Goal: Check status

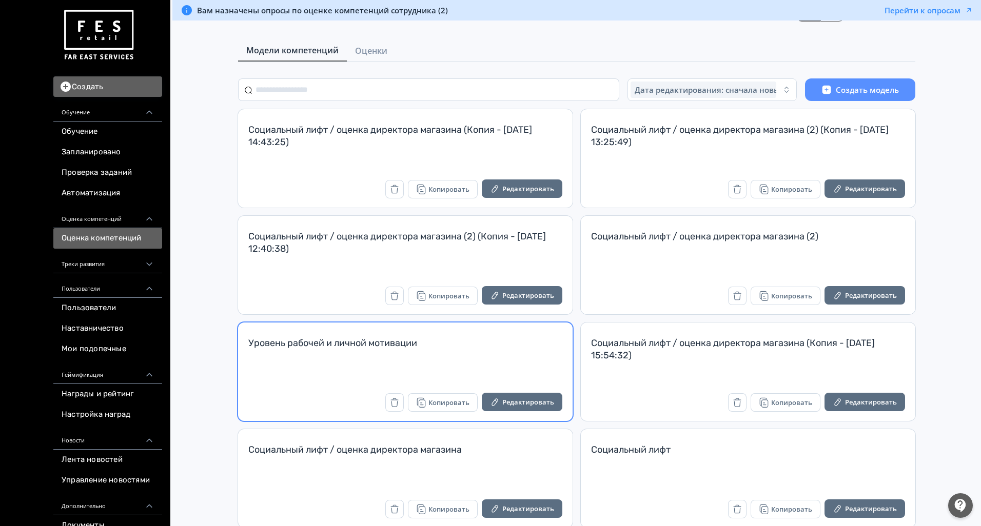
scroll to position [41, 0]
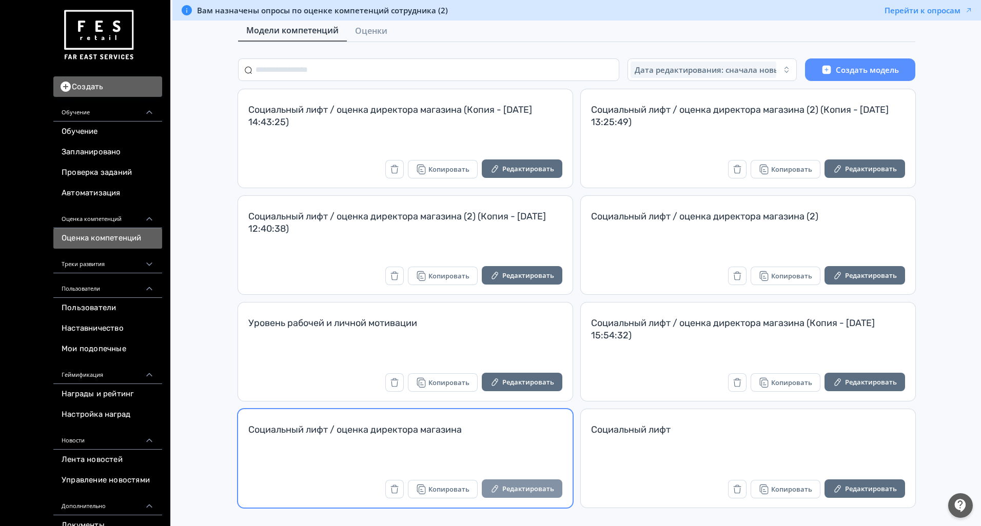
click at [527, 490] on button "Редактировать" at bounding box center [522, 489] width 81 height 18
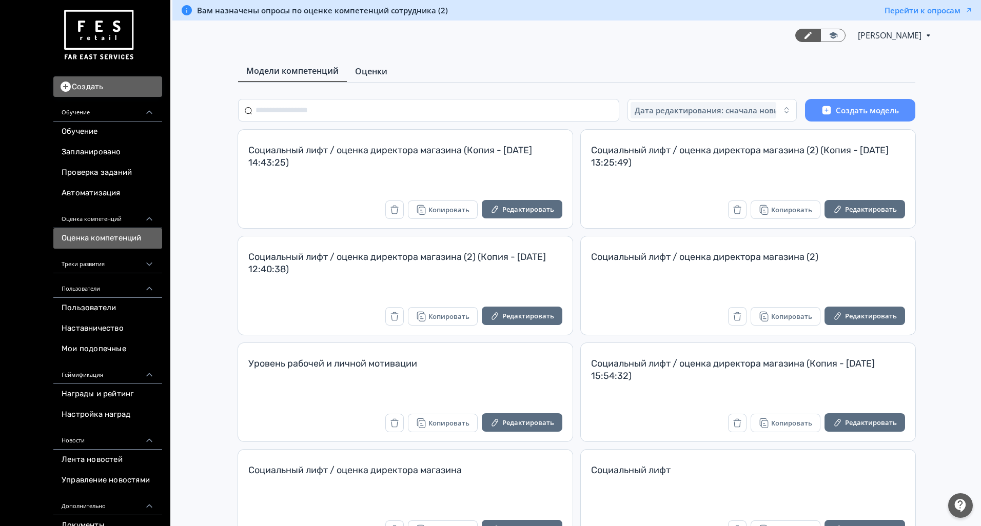
click at [362, 70] on span "Оценки" at bounding box center [371, 71] width 32 height 12
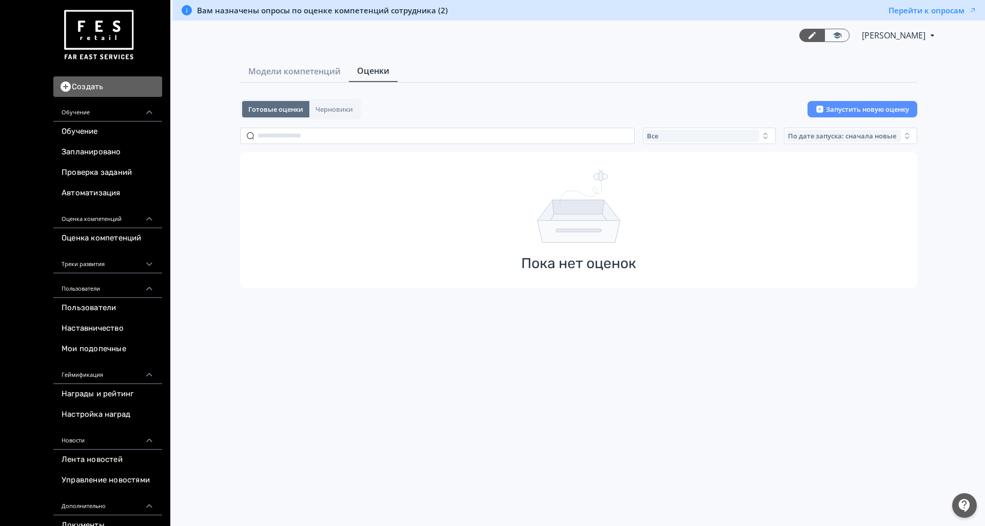
click at [547, 147] on div "Готовые оценки Черновики Запустить новую оценку Все По дате запуска: сначала но…" at bounding box center [578, 193] width 677 height 189
click at [762, 133] on icon "button" at bounding box center [766, 136] width 8 height 8
click at [697, 171] on button "Активные" at bounding box center [746, 178] width 180 height 18
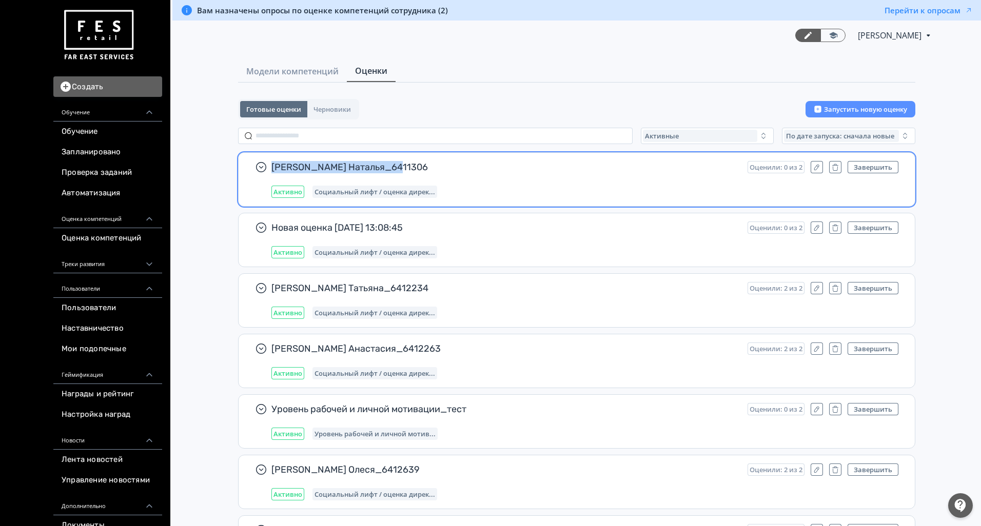
drag, startPoint x: 402, startPoint y: 166, endPoint x: 270, endPoint y: 162, distance: 131.4
click at [270, 162] on div "[PERSON_NAME] Наталья_6411306 Оценили: 0 из 2 Завершить Активно Социальный лифт…" at bounding box center [577, 179] width 676 height 53
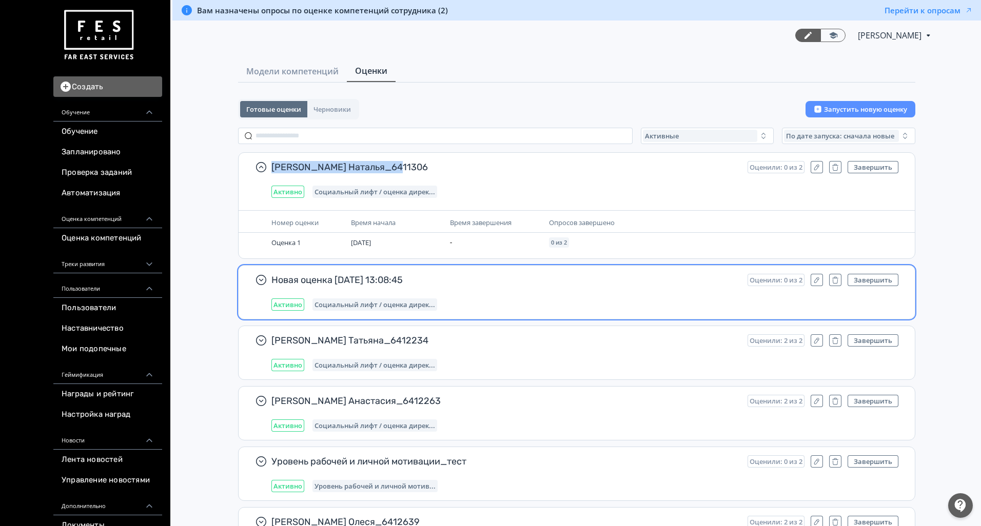
copy span "[PERSON_NAME] Наталья_6411306"
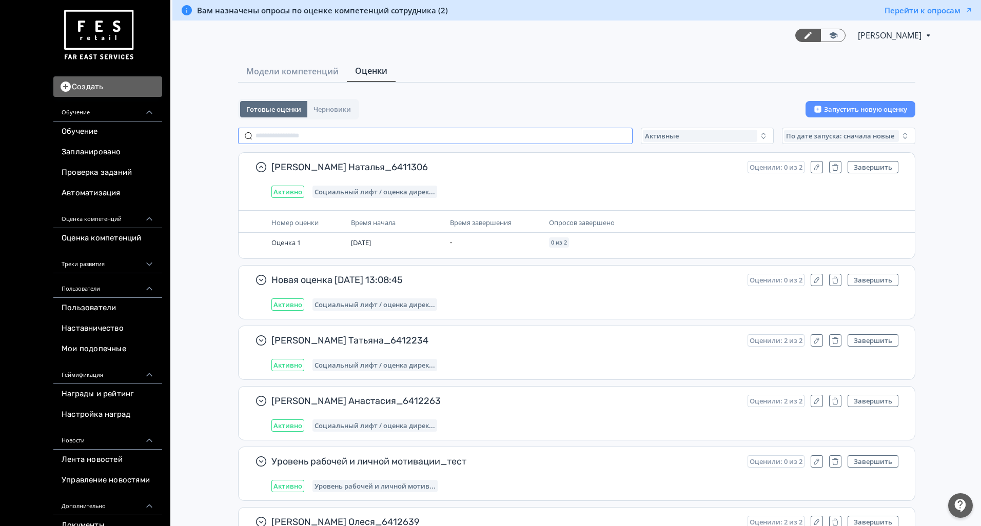
click at [302, 133] on input "text" at bounding box center [435, 136] width 395 height 16
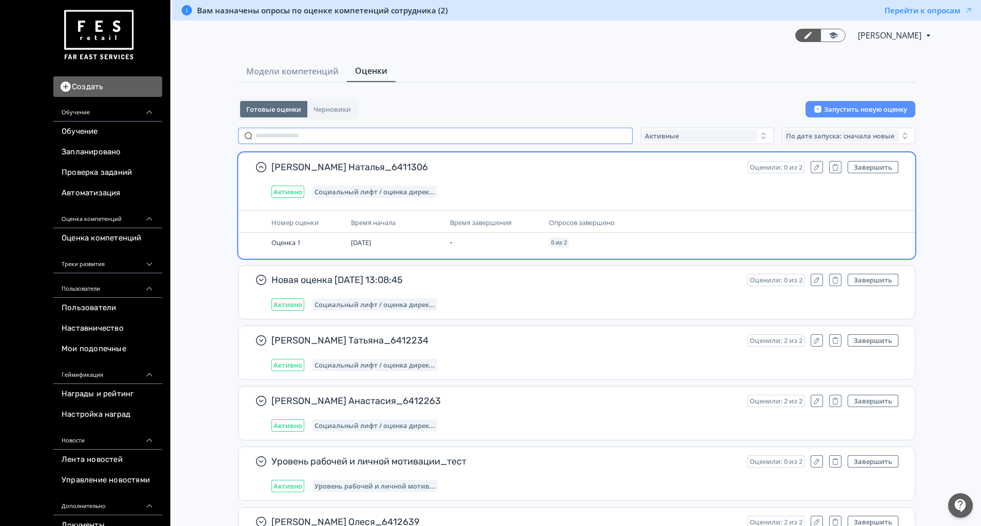
paste input "**********"
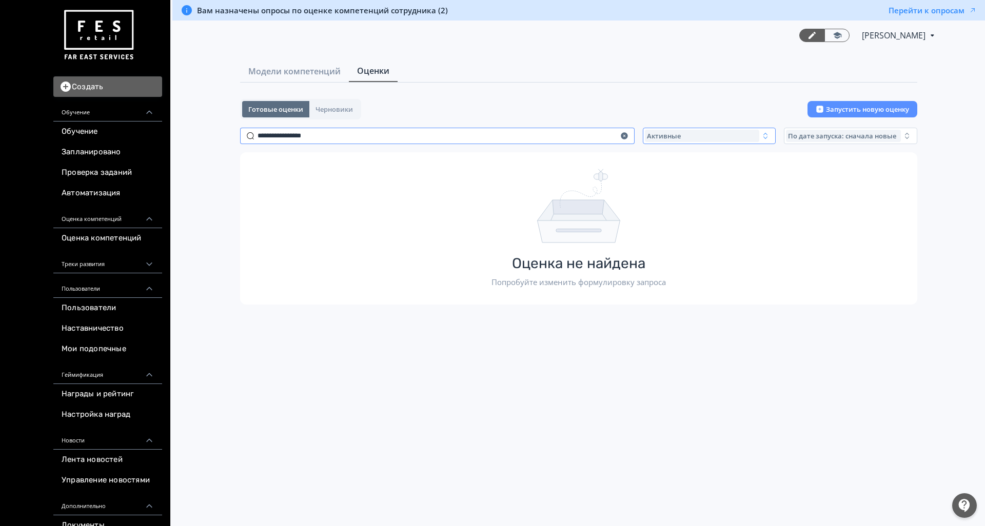
type input "**********"
click at [704, 135] on div "Активные" at bounding box center [702, 136] width 115 height 12
click at [688, 158] on button "Все" at bounding box center [746, 159] width 180 height 18
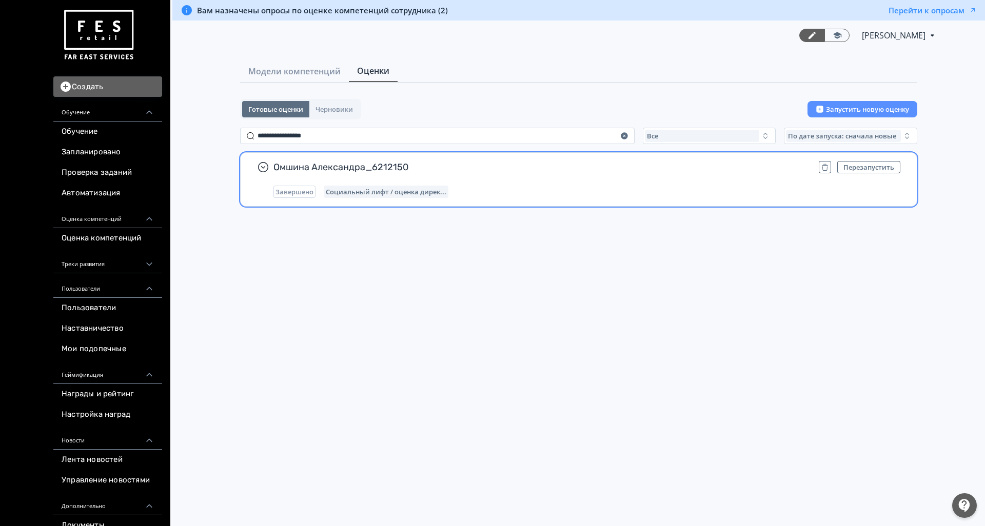
click at [689, 181] on div "Омшина Александра_6212150 Перезапустить Завершено Социальный лифт / оценка дире…" at bounding box center [587, 179] width 627 height 37
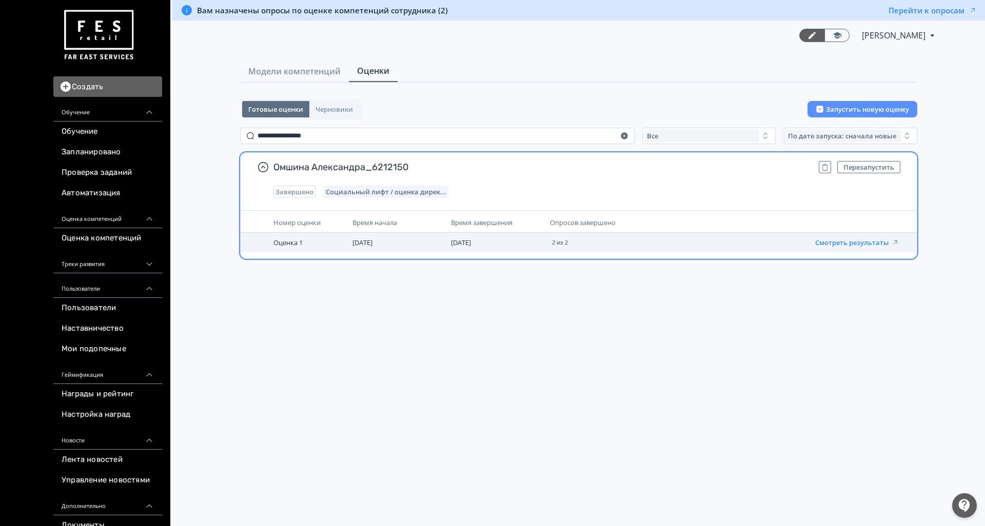
click at [834, 243] on button "Смотреть результаты" at bounding box center [857, 243] width 84 height 8
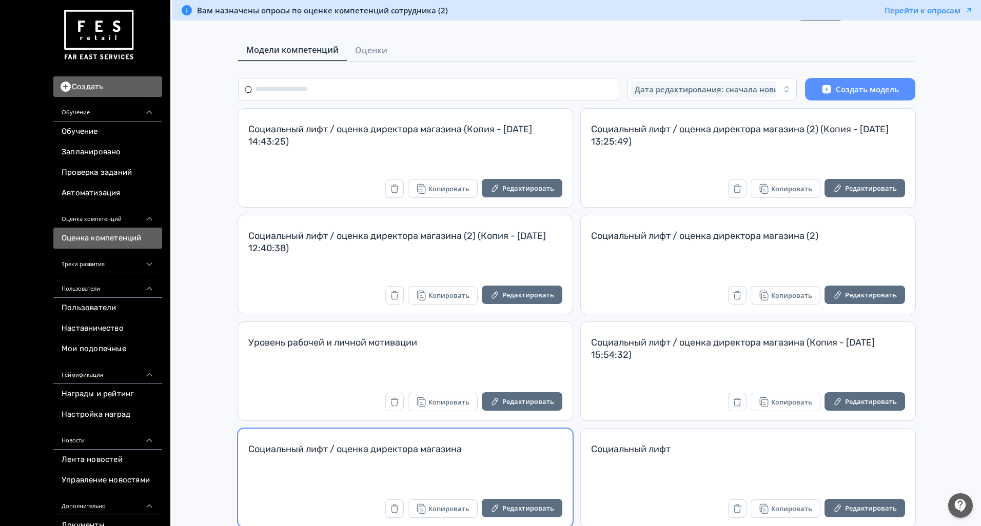
scroll to position [41, 0]
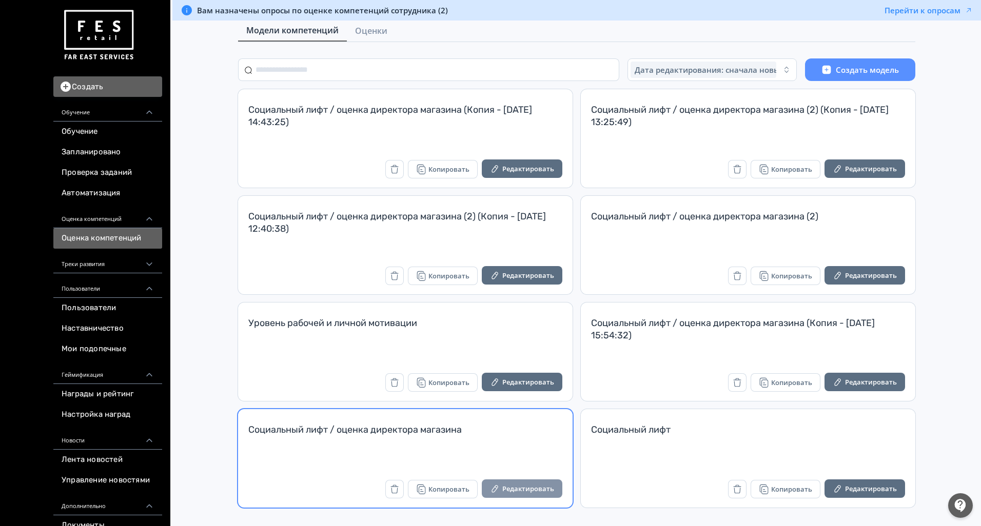
click at [517, 490] on button "Редактировать" at bounding box center [522, 489] width 81 height 18
